Goal: Transaction & Acquisition: Purchase product/service

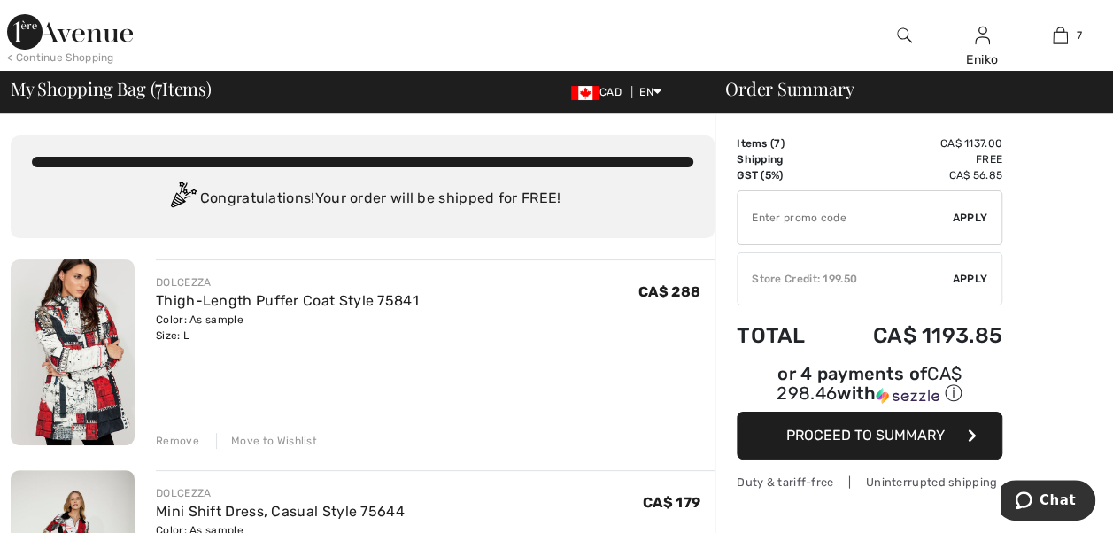
click at [264, 441] on div "Move to Wishlist" at bounding box center [266, 441] width 101 height 16
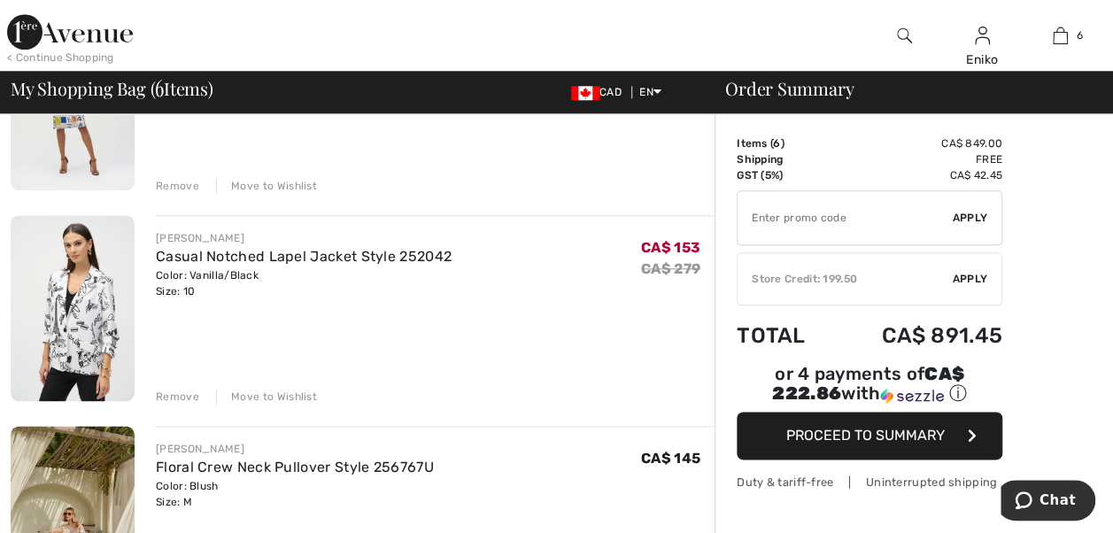
scroll to position [886, 0]
click at [976, 280] on span "Apply" at bounding box center [970, 279] width 35 height 16
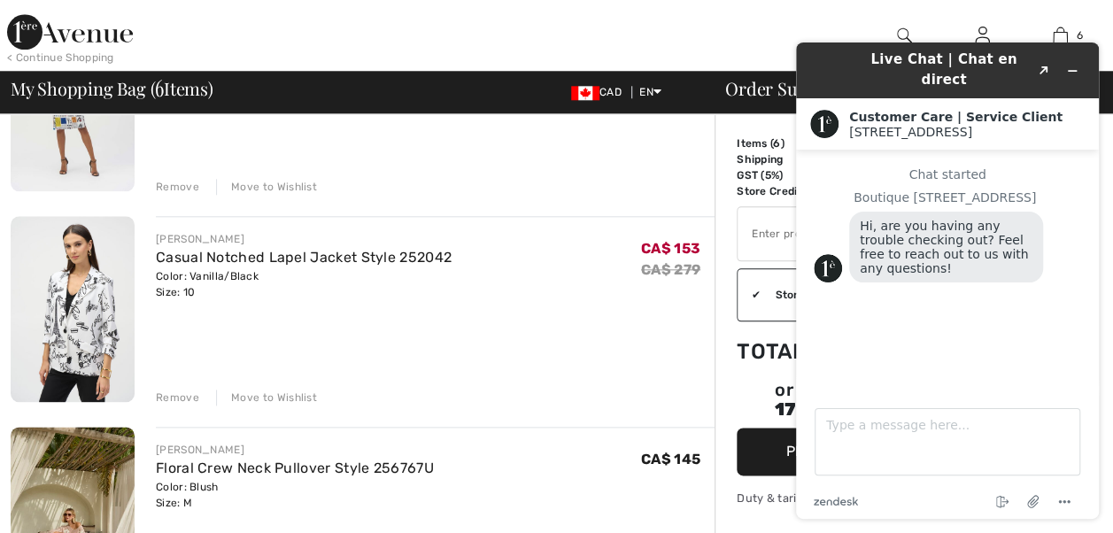
scroll to position [0, 0]
click at [1075, 71] on icon "Minimize widget" at bounding box center [1073, 71] width 8 height 0
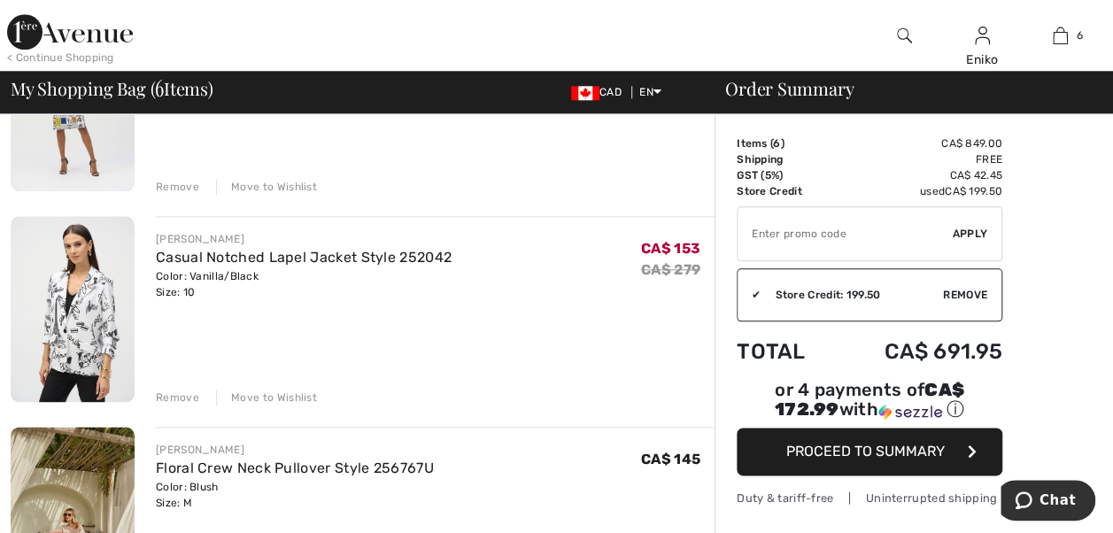
click at [893, 443] on span "Proceed to Summary" at bounding box center [866, 451] width 159 height 17
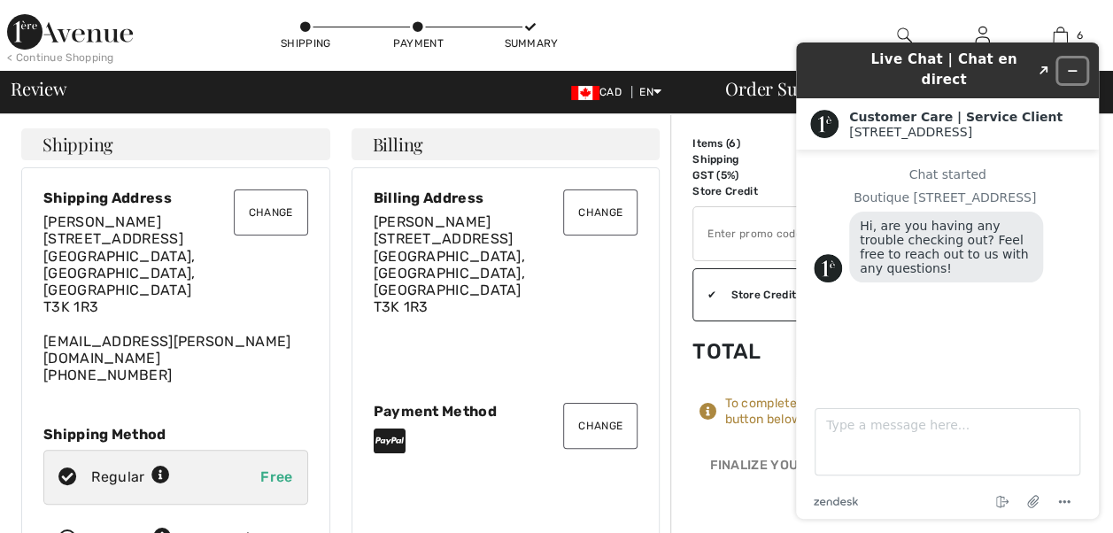
click at [1080, 58] on button "Minimize widget" at bounding box center [1073, 70] width 28 height 25
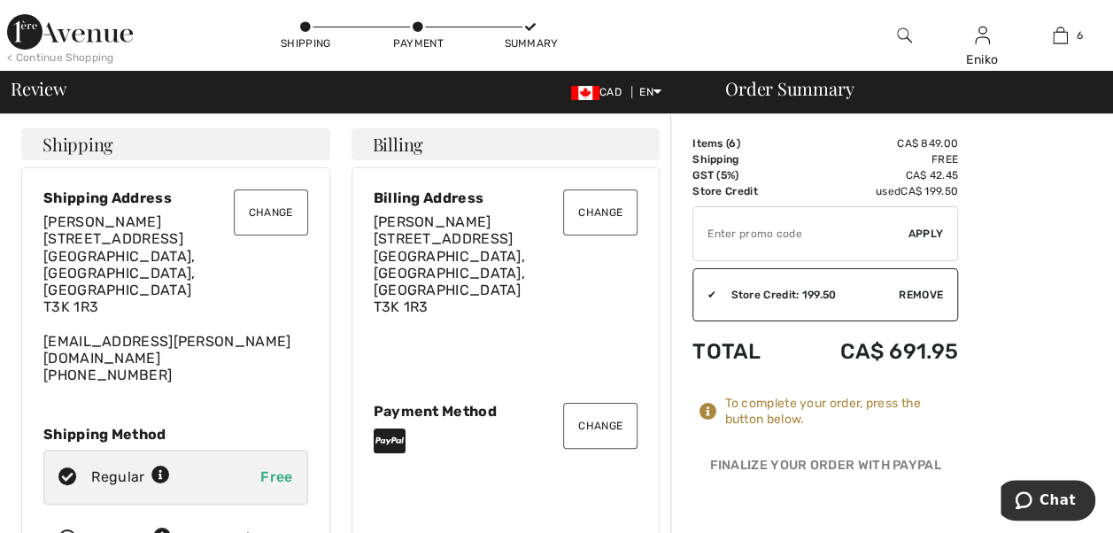
click at [600, 403] on button "Change" at bounding box center [600, 426] width 74 height 46
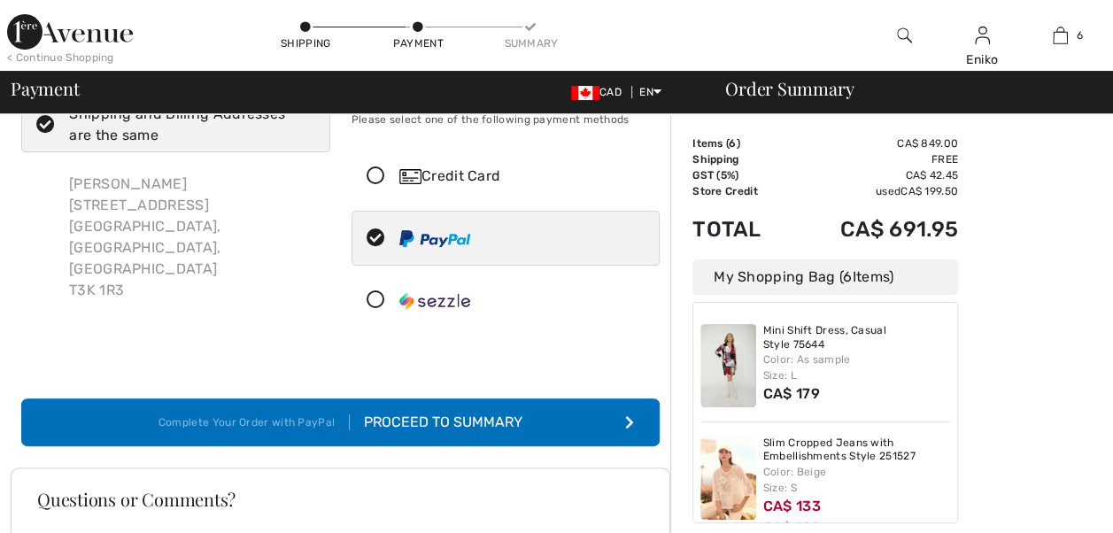
click at [373, 301] on icon at bounding box center [376, 300] width 47 height 19
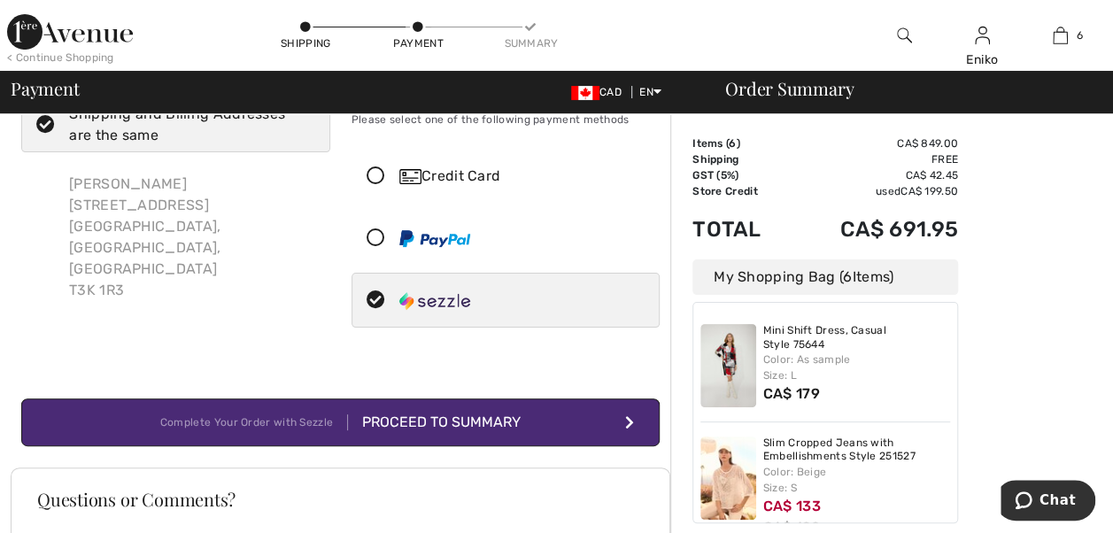
click at [480, 423] on div "Proceed to Summary" at bounding box center [434, 422] width 173 height 21
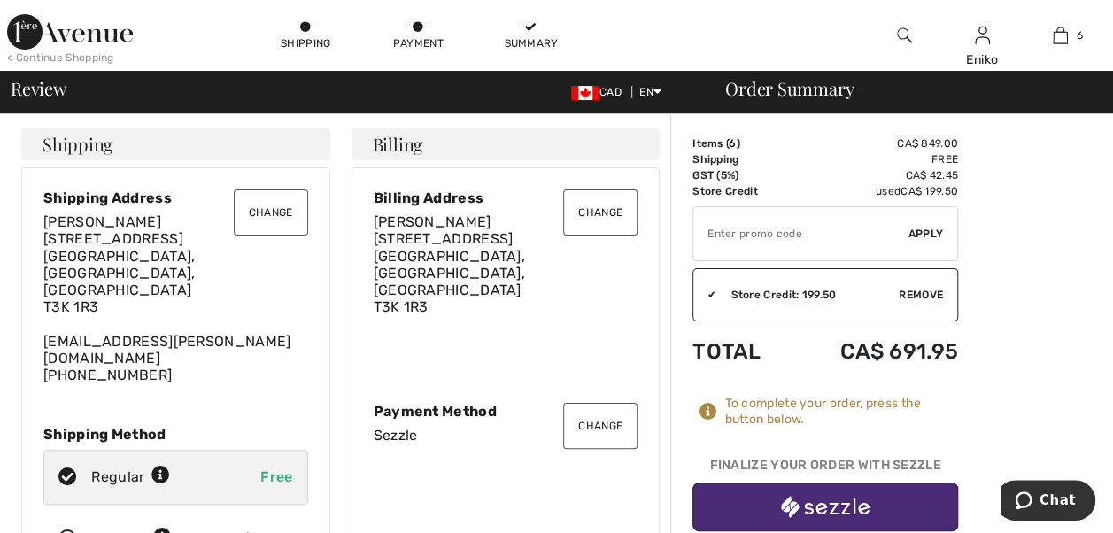
click at [827, 510] on img "button" at bounding box center [825, 507] width 89 height 22
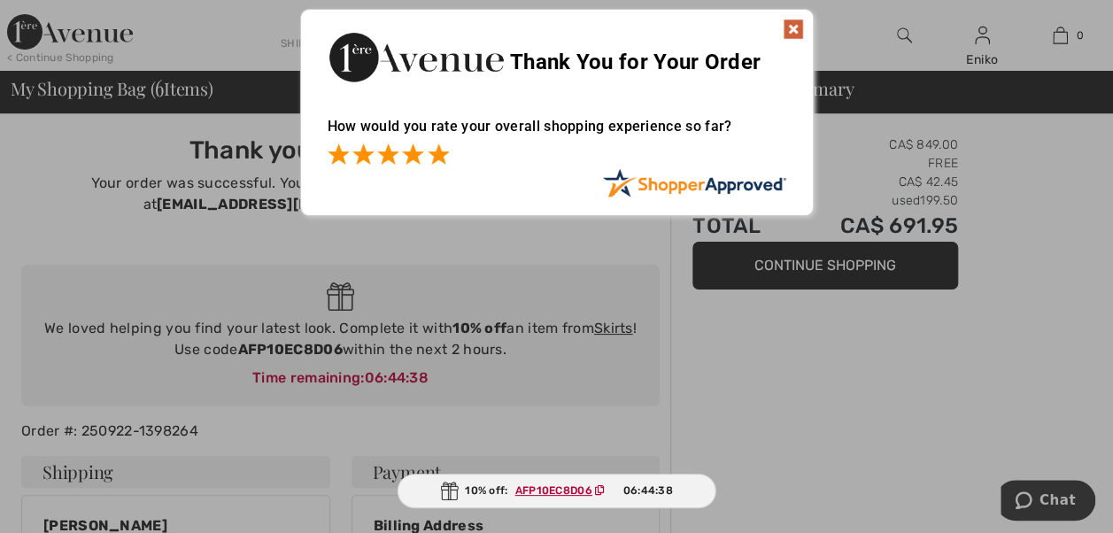
click at [435, 158] on span at bounding box center [438, 154] width 21 height 21
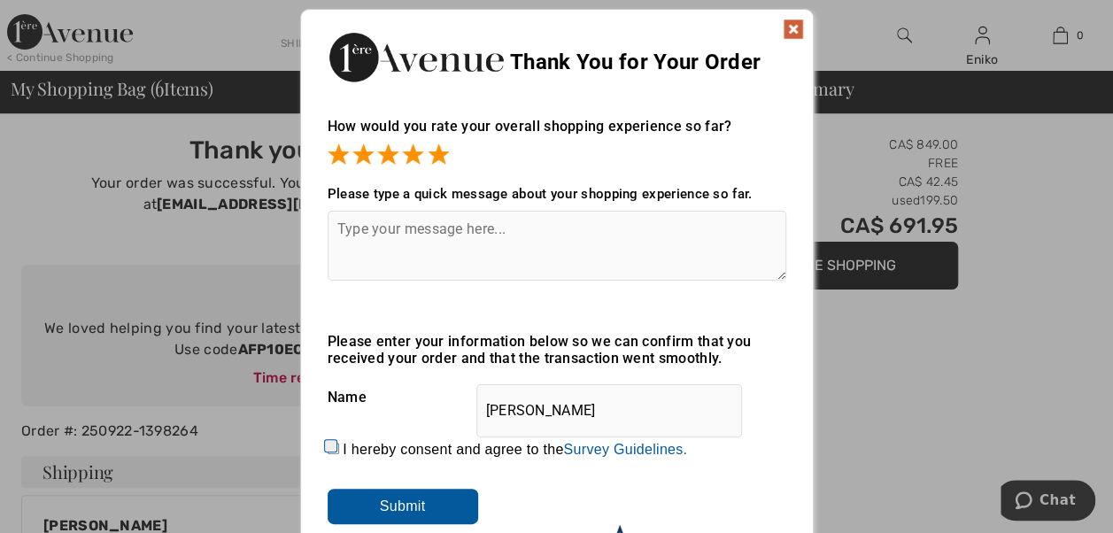
click at [331, 447] on input "I hereby consent and agree to the By submitting a review, you grant permission …" at bounding box center [334, 449] width 12 height 12
checkbox input "true"
click at [404, 510] on input "Submit" at bounding box center [403, 506] width 151 height 35
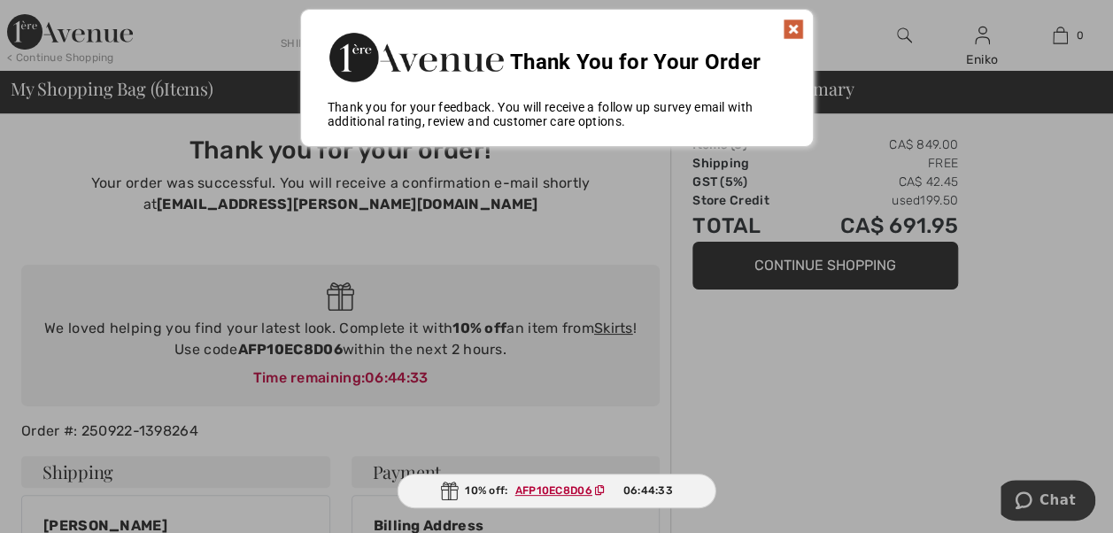
click at [795, 28] on img at bounding box center [793, 29] width 21 height 21
